Goal: Information Seeking & Learning: Learn about a topic

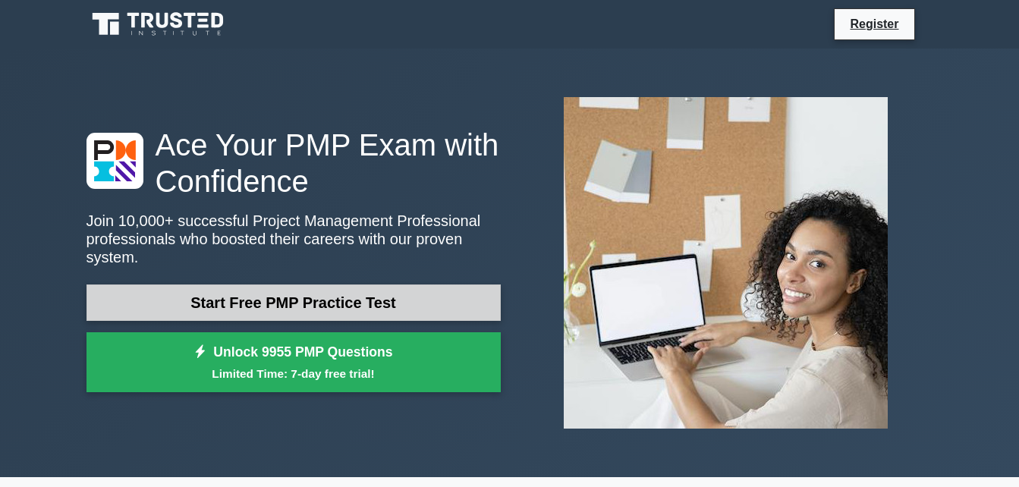
click at [321, 300] on link "Start Free PMP Practice Test" at bounding box center [293, 303] width 414 height 36
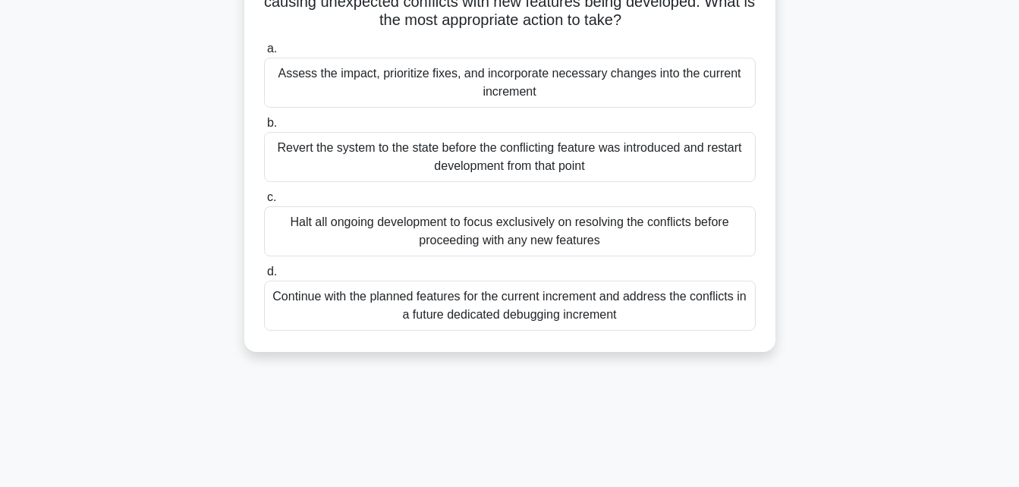
scroll to position [181, 0]
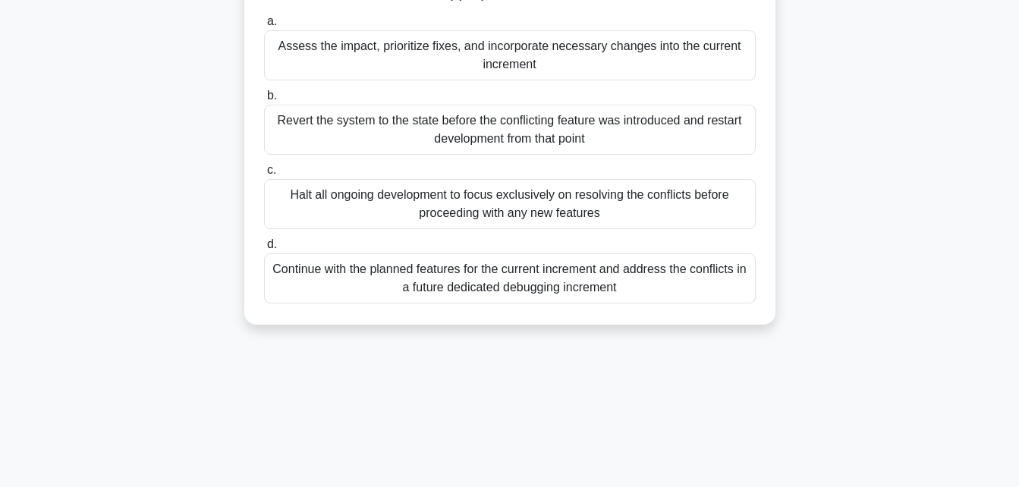
click at [392, 140] on div "Revert the system to the state before the conflicting feature was introduced an…" at bounding box center [510, 130] width 492 height 50
click at [264, 101] on input "b. Revert the system to the state before the conflicting feature was introduced…" at bounding box center [264, 96] width 0 height 10
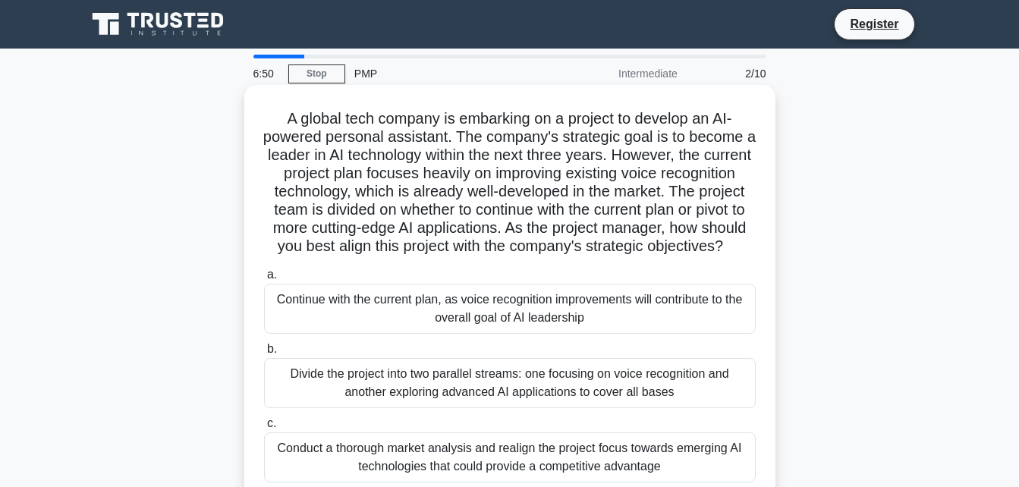
scroll to position [76, 0]
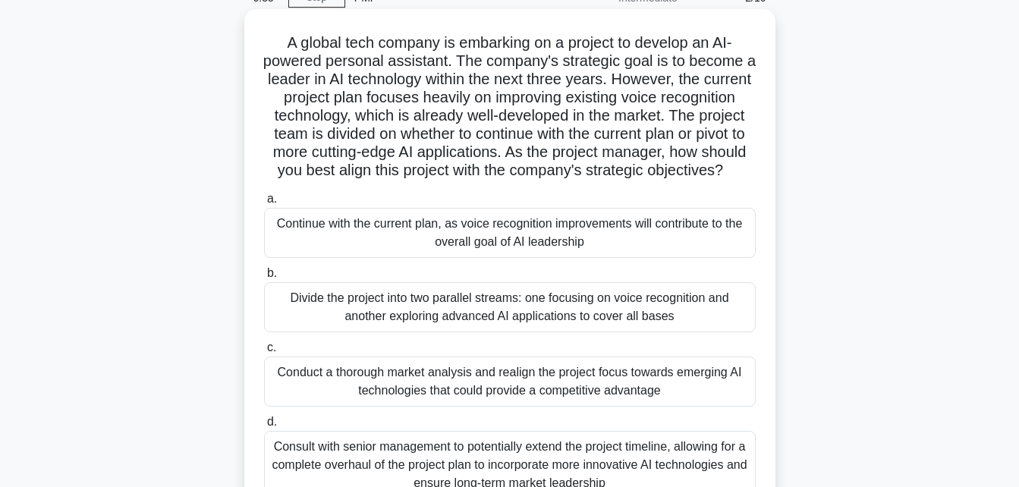
click at [614, 245] on div "Continue with the current plan, as voice recognition improvements will contribu…" at bounding box center [510, 233] width 492 height 50
click at [264, 204] on input "a. Continue with the current plan, as voice recognition improvements will contr…" at bounding box center [264, 199] width 0 height 10
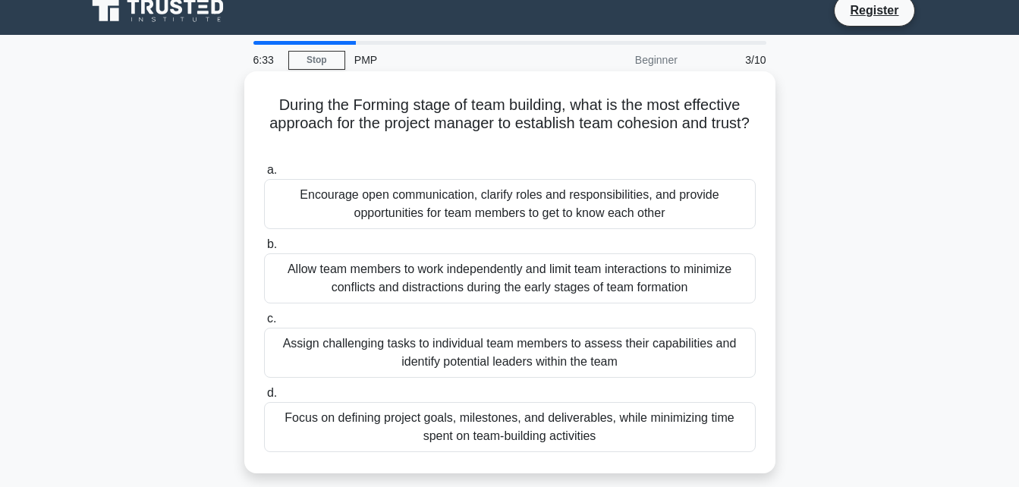
scroll to position [0, 0]
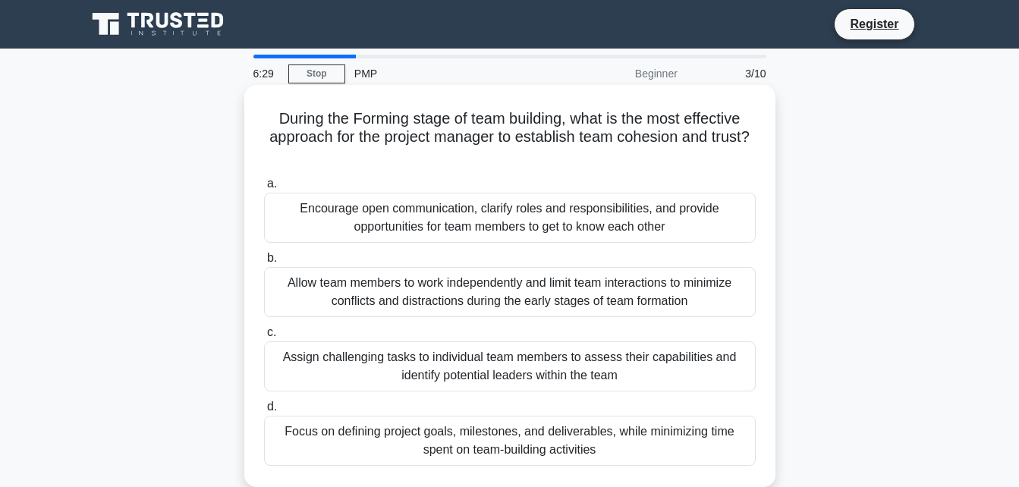
click at [381, 294] on div "Allow team members to work independently and limit team interactions to minimiz…" at bounding box center [510, 292] width 492 height 50
click at [264, 263] on input "b. Allow team members to work independently and limit team interactions to mini…" at bounding box center [264, 258] width 0 height 10
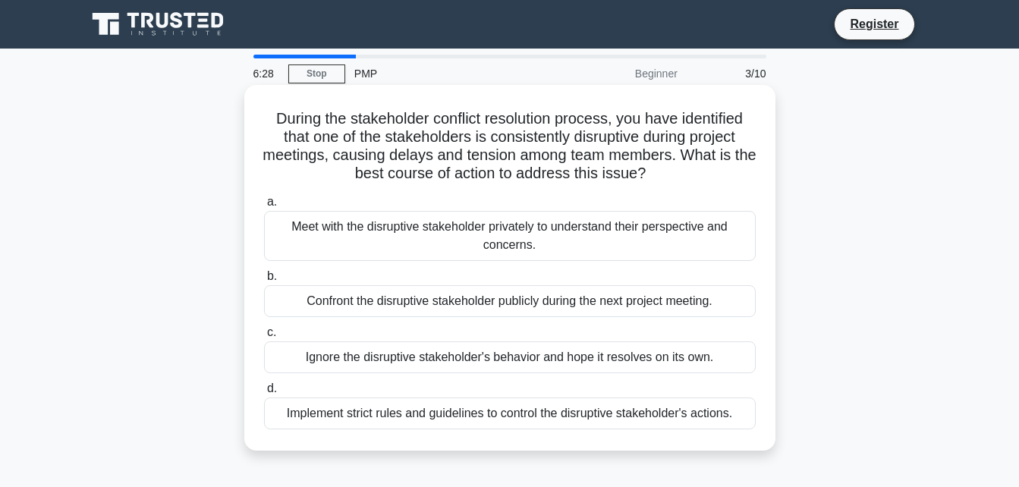
click at [329, 233] on div "Meet with the disruptive stakeholder privately to understand their perspective …" at bounding box center [510, 236] width 492 height 50
click at [264, 207] on input "a. Meet with the disruptive stakeholder privately to understand their perspecti…" at bounding box center [264, 202] width 0 height 10
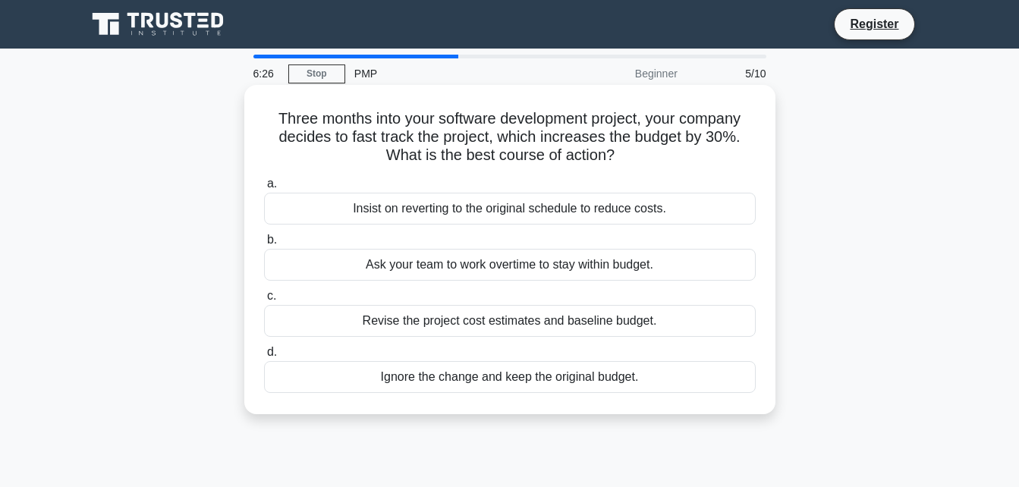
click at [383, 379] on div "Ignore the change and keep the original budget." at bounding box center [510, 377] width 492 height 32
click at [264, 357] on input "d. Ignore the change and keep the original budget." at bounding box center [264, 353] width 0 height 10
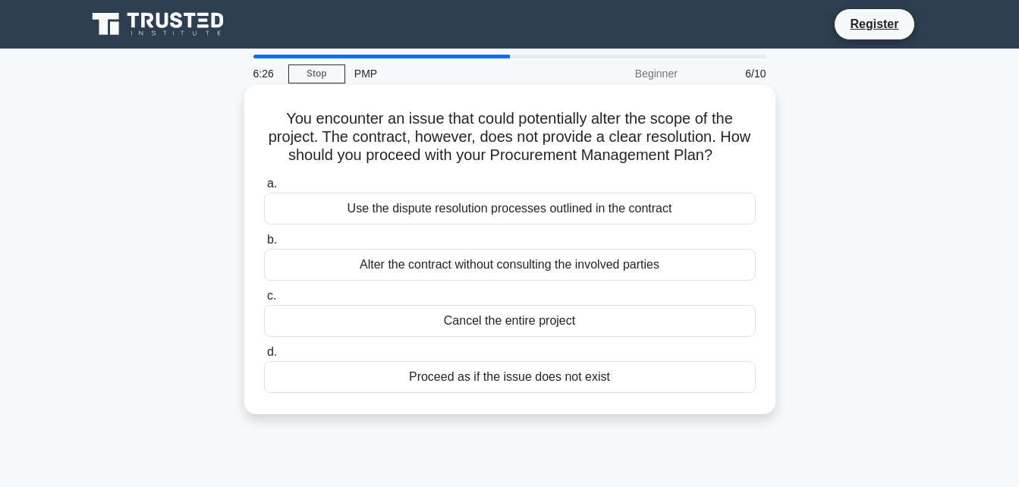
click at [376, 263] on div "Alter the contract without consulting the involved parties" at bounding box center [510, 265] width 492 height 32
click at [264, 245] on input "b. Alter the contract without consulting the involved parties" at bounding box center [264, 240] width 0 height 10
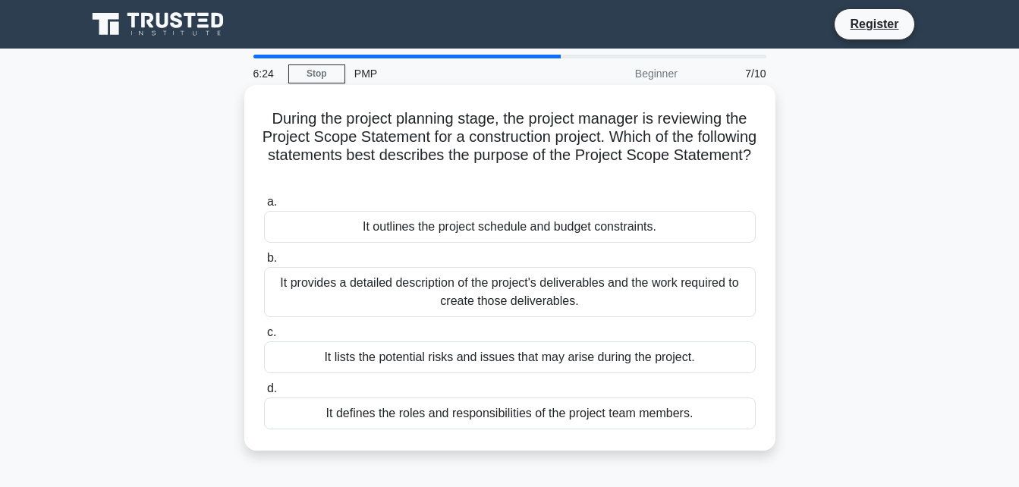
drag, startPoint x: 376, startPoint y: 208, endPoint x: 374, endPoint y: 233, distance: 25.1
click at [374, 233] on label "a. It outlines the project schedule and budget constraints." at bounding box center [510, 218] width 492 height 50
click at [374, 233] on div "It outlines the project schedule and budget constraints." at bounding box center [510, 227] width 492 height 32
click at [264, 207] on input "a. It outlines the project schedule and budget constraints." at bounding box center [264, 202] width 0 height 10
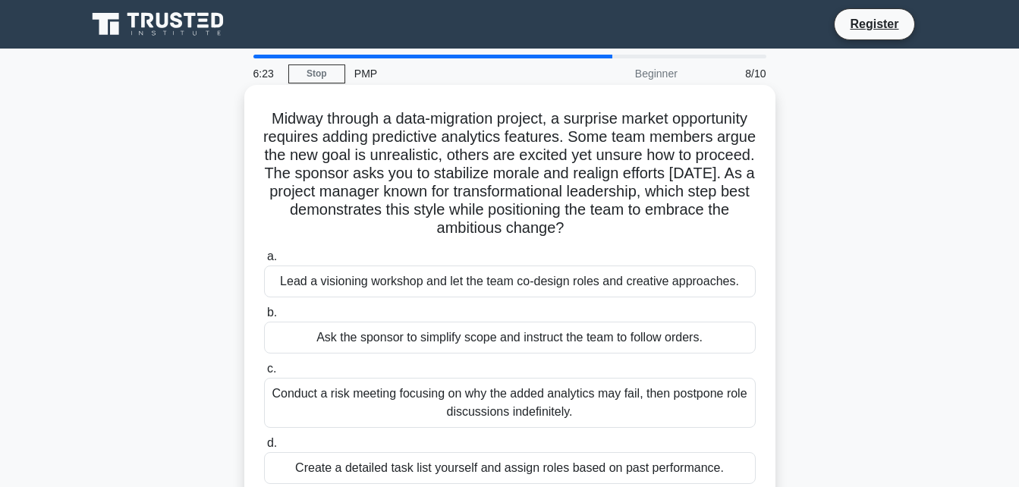
click at [414, 451] on label "d. Create a detailed task list yourself and assign roles based on past performa…" at bounding box center [510, 459] width 492 height 50
click at [264, 448] on input "d. Create a detailed task list yourself and assign roles based on past performa…" at bounding box center [264, 444] width 0 height 10
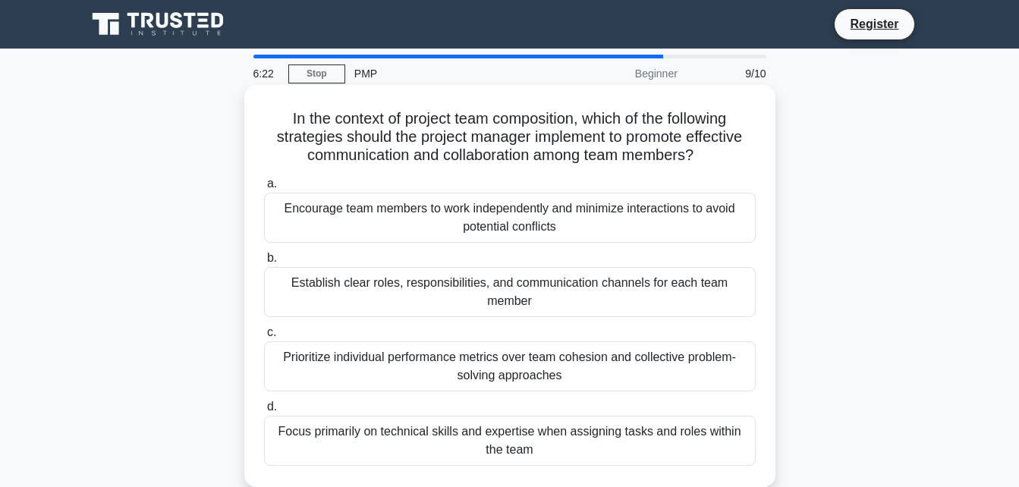
drag, startPoint x: 420, startPoint y: 407, endPoint x: 423, endPoint y: 375, distance: 32.0
click at [423, 375] on div "a. Encourage team members to work independently and minimize interactions to av…" at bounding box center [510, 319] width 510 height 297
drag, startPoint x: 423, startPoint y: 375, endPoint x: 611, endPoint y: 292, distance: 205.5
click at [611, 292] on div "Establish clear roles, responsibilities, and communication channels for each te…" at bounding box center [510, 292] width 492 height 50
click at [264, 263] on input "b. Establish clear roles, responsibilities, and communication channels for each…" at bounding box center [264, 258] width 0 height 10
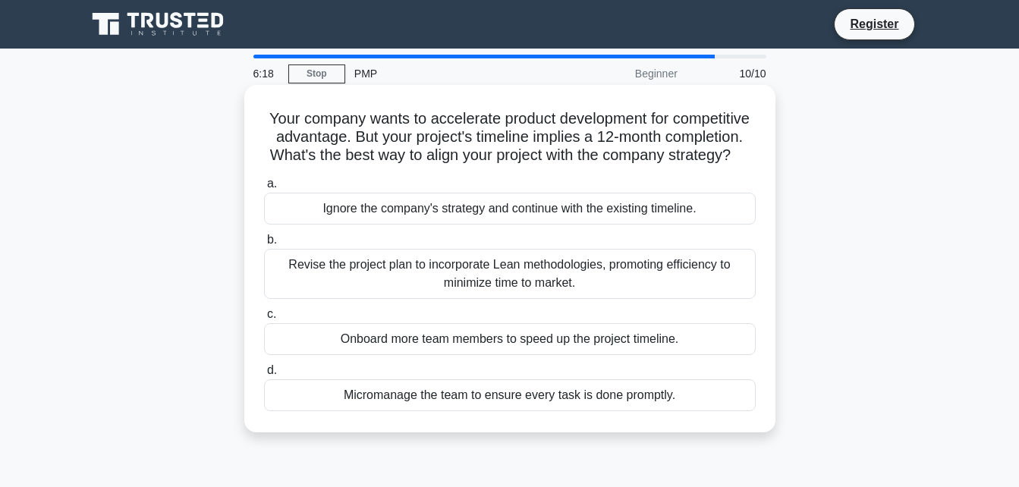
click at [647, 220] on div "Ignore the company's strategy and continue with the existing timeline." at bounding box center [510, 209] width 492 height 32
click at [264, 189] on input "a. Ignore the company's strategy and continue with the existing timeline." at bounding box center [264, 184] width 0 height 10
